Goal: Task Accomplishment & Management: Use online tool/utility

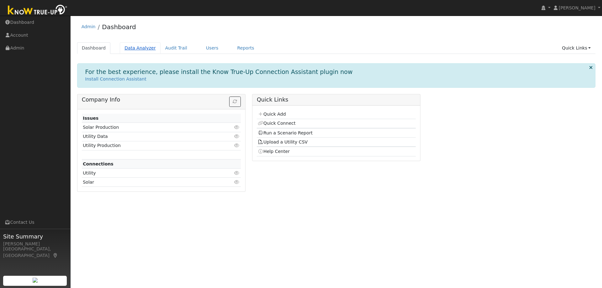
click at [135, 48] on link "Data Analyzer" at bounding box center [140, 48] width 41 height 12
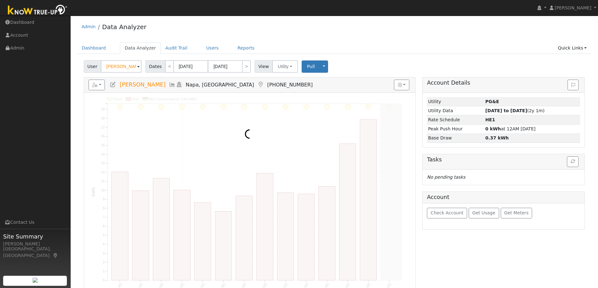
click at [125, 64] on input "David Lockhart" at bounding box center [121, 66] width 41 height 13
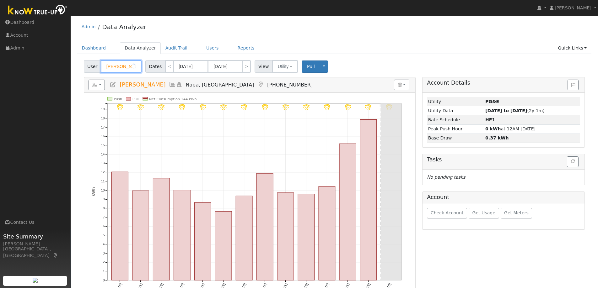
click at [125, 64] on input "[PERSON_NAME]" at bounding box center [121, 66] width 41 height 13
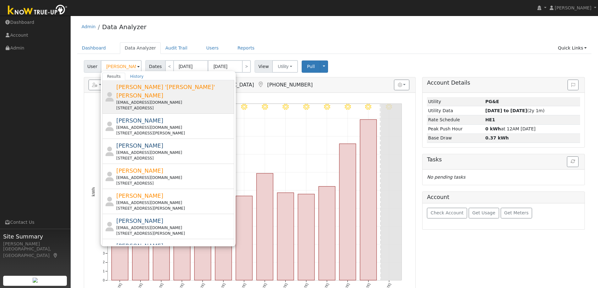
click at [151, 90] on span "[PERSON_NAME] '[PERSON_NAME]' [PERSON_NAME]" at bounding box center [165, 91] width 99 height 15
type input "[PERSON_NAME] '[PERSON_NAME]' [PERSON_NAME]"
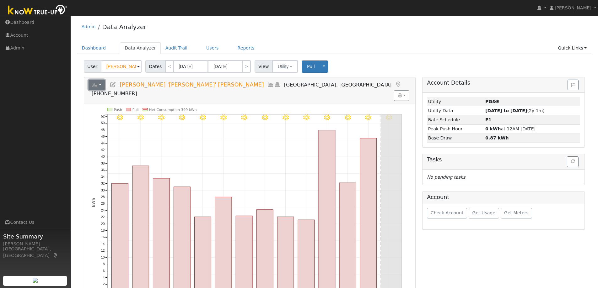
click at [102, 87] on button "button" at bounding box center [96, 85] width 17 height 11
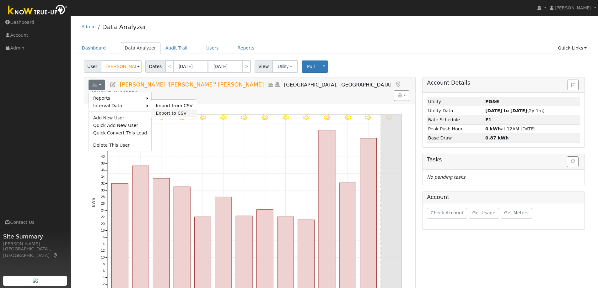
click at [162, 111] on link "Export to CSV" at bounding box center [173, 113] width 45 height 8
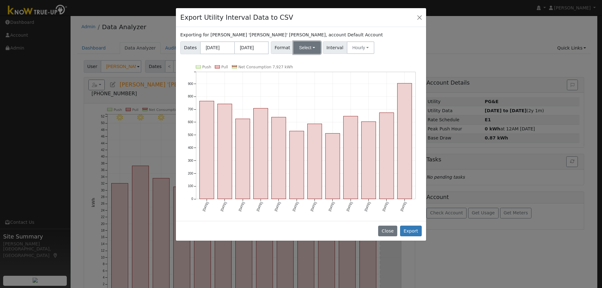
click at [294, 45] on button "Select" at bounding box center [307, 47] width 27 height 13
click at [304, 116] on link "OpenSolar" at bounding box center [314, 119] width 45 height 9
click at [414, 231] on button "Export" at bounding box center [411, 231] width 22 height 11
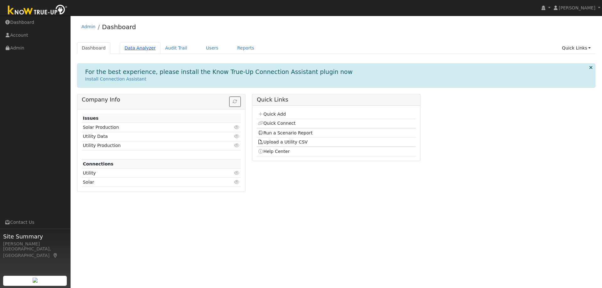
click at [128, 47] on link "Data Analyzer" at bounding box center [140, 48] width 41 height 12
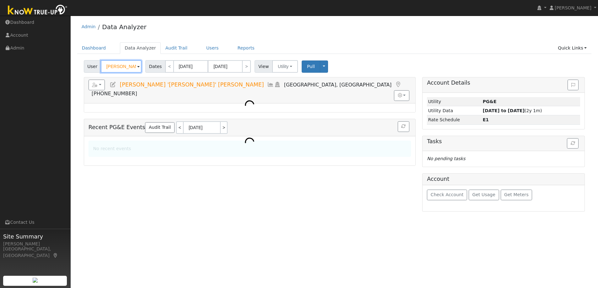
click at [110, 67] on input "[PERSON_NAME] '[PERSON_NAME]' [PERSON_NAME]" at bounding box center [121, 66] width 41 height 13
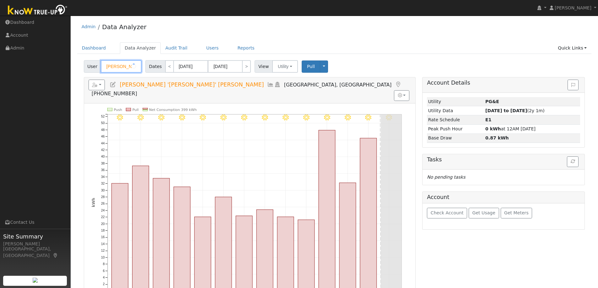
click at [110, 67] on input "[PERSON_NAME] '[PERSON_NAME]' [PERSON_NAME]" at bounding box center [121, 66] width 41 height 13
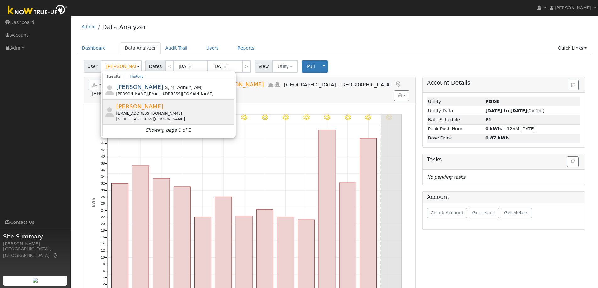
click at [152, 117] on div "[STREET_ADDRESS][PERSON_NAME]" at bounding box center [174, 119] width 116 height 6
type input "[PERSON_NAME]"
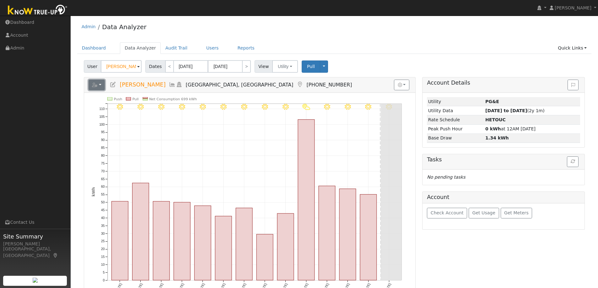
click at [99, 82] on button "button" at bounding box center [96, 85] width 17 height 11
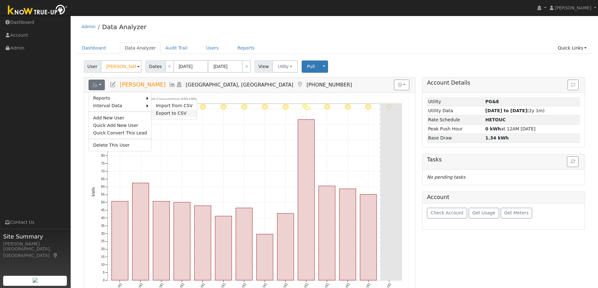
click at [154, 113] on link "Export to CSV" at bounding box center [173, 113] width 45 height 8
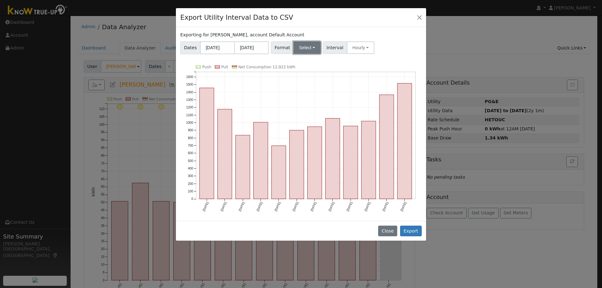
click at [308, 45] on button "Select" at bounding box center [307, 47] width 27 height 13
click at [310, 117] on link "OpenSolar" at bounding box center [314, 119] width 45 height 9
click at [413, 234] on button "Export" at bounding box center [411, 231] width 22 height 11
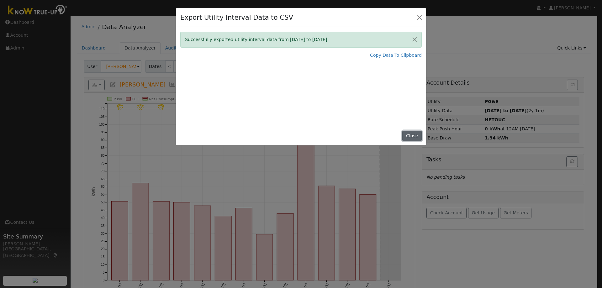
click at [408, 137] on button "Close" at bounding box center [412, 136] width 19 height 11
